Goal: Task Accomplishment & Management: Manage account settings

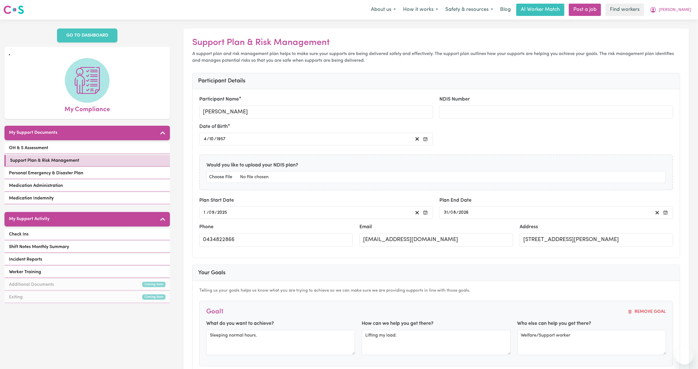
click at [686, 14] on button "[PERSON_NAME]" at bounding box center [670, 10] width 48 height 12
click at [671, 30] on link "Logout" at bounding box center [672, 32] width 44 height 11
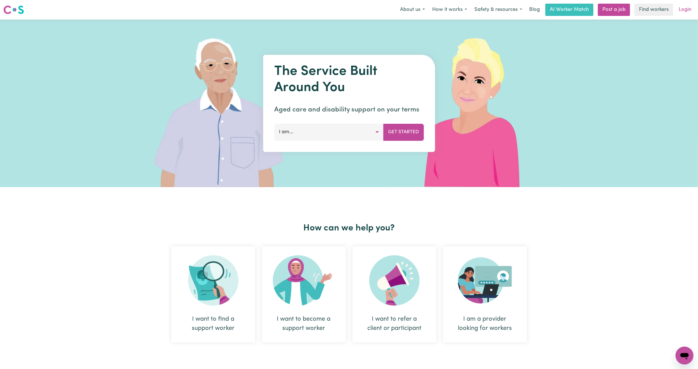
click at [682, 12] on link "Login" at bounding box center [684, 10] width 19 height 12
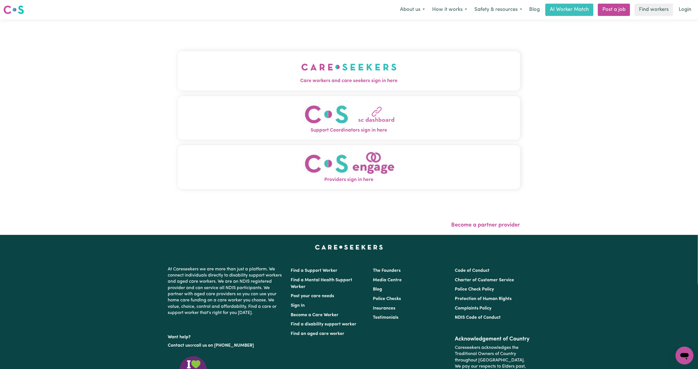
click at [380, 62] on button "Care workers and care seekers sign in here" at bounding box center [349, 70] width 342 height 39
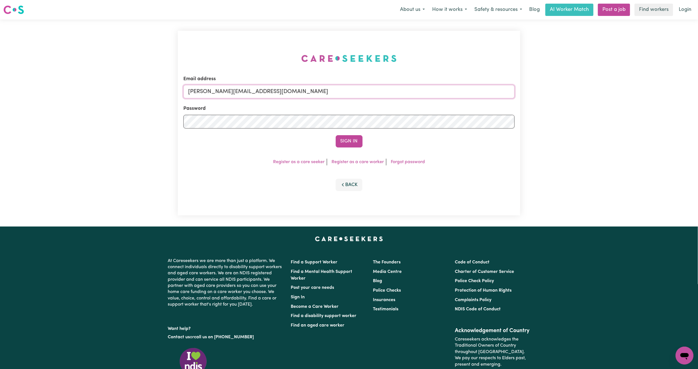
click at [284, 90] on input "[PERSON_NAME][EMAIL_ADDRESS][DOMAIN_NAME]" at bounding box center [348, 91] width 331 height 13
drag, startPoint x: 216, startPoint y: 91, endPoint x: 353, endPoint y: 106, distance: 138.3
click at [353, 106] on form "Email address [EMAIL_ADDRESS][PERSON_NAME][DOMAIN_NAME] Password Sign In" at bounding box center [348, 111] width 331 height 72
type input "[EMAIL_ADDRESS][DOMAIN_NAME]"
click at [336, 135] on button "Sign In" at bounding box center [349, 141] width 27 height 12
